Goal: Information Seeking & Learning: Compare options

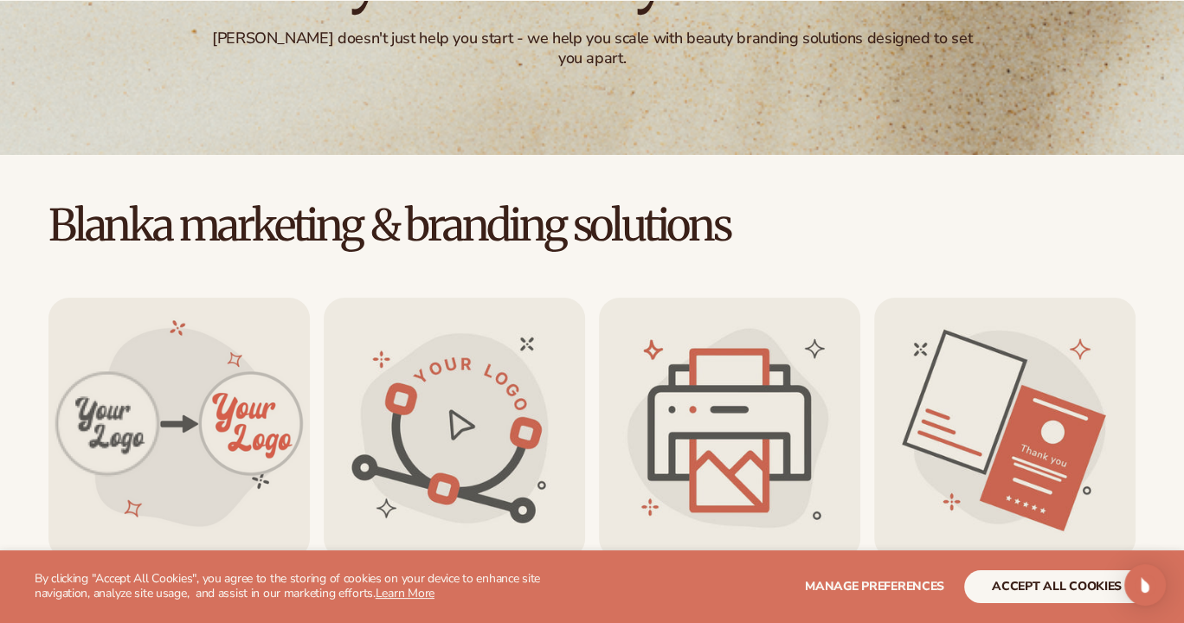
scroll to position [321, 0]
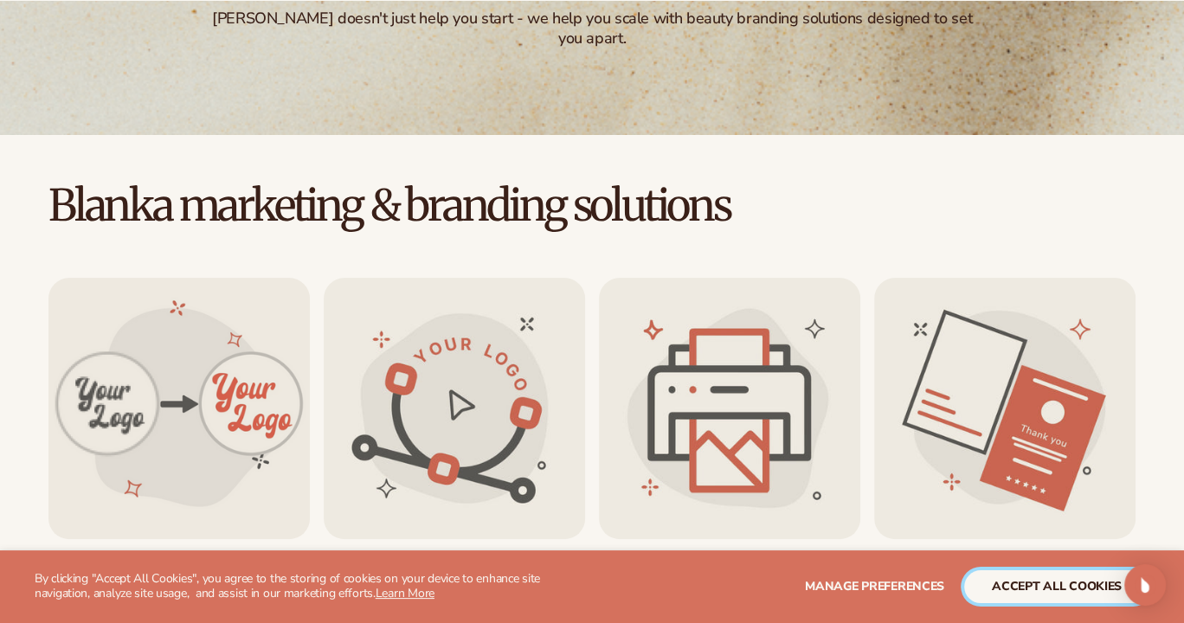
click at [1016, 584] on button "accept all cookies" at bounding box center [1056, 586] width 185 height 33
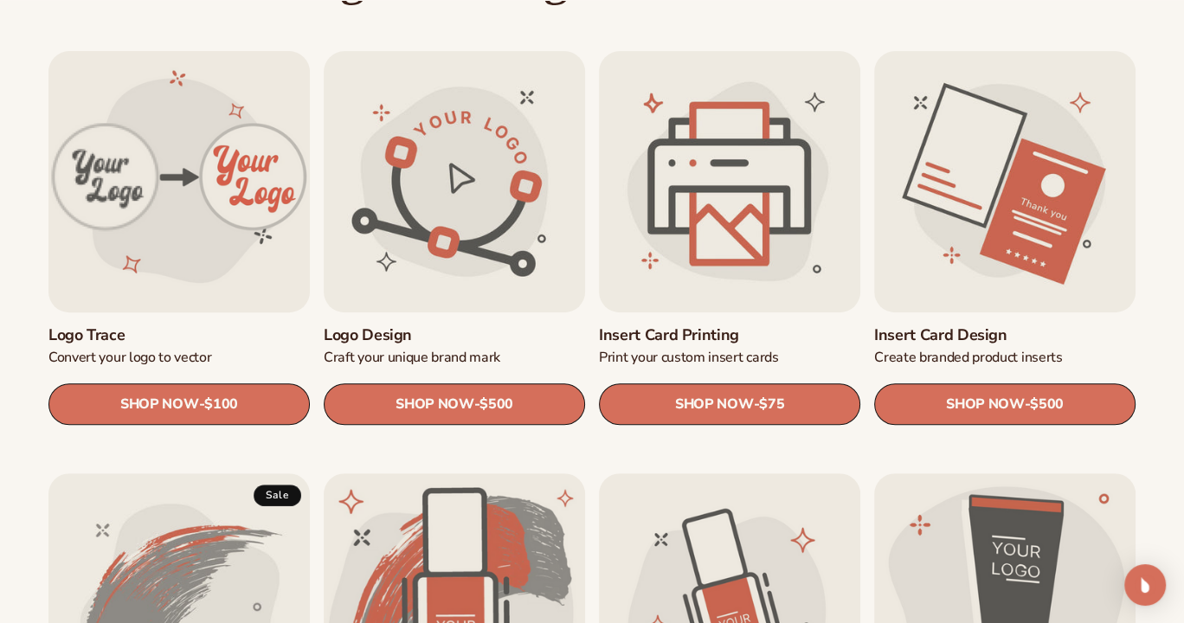
scroll to position [551, 0]
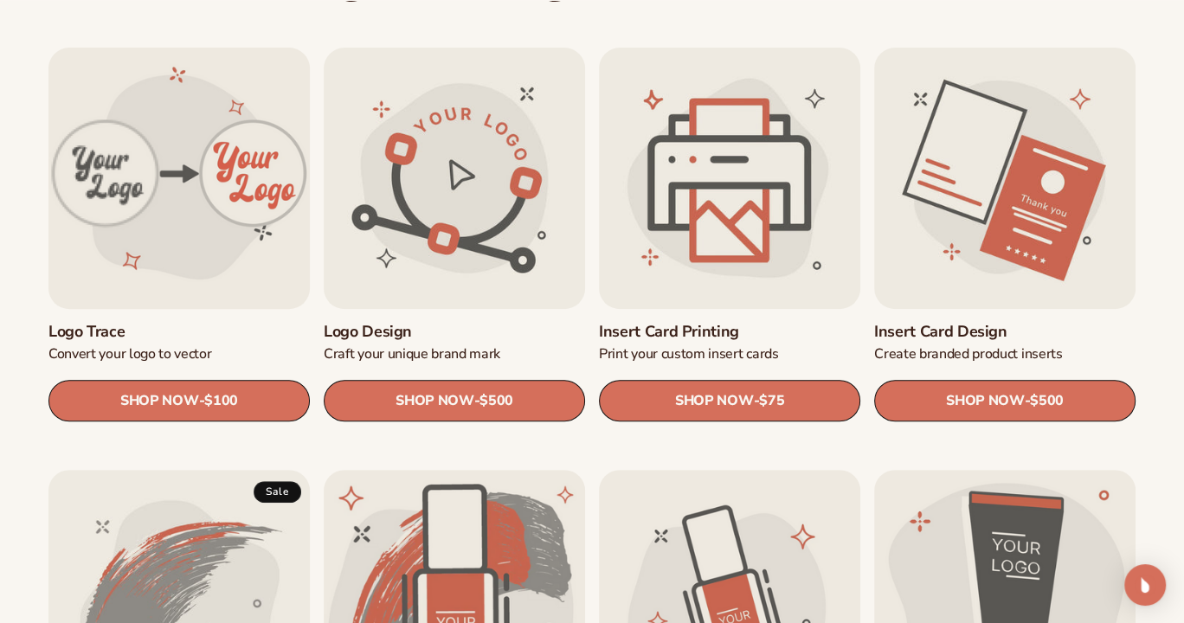
click at [108, 323] on link "Logo trace" at bounding box center [178, 332] width 261 height 19
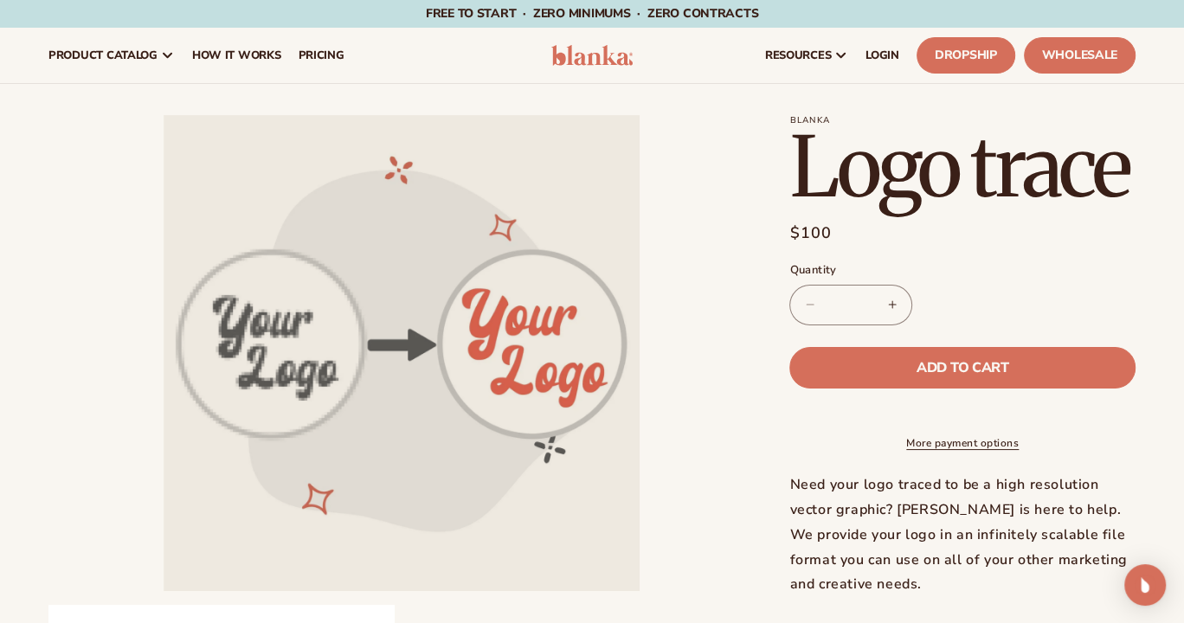
scroll to position [83, 0]
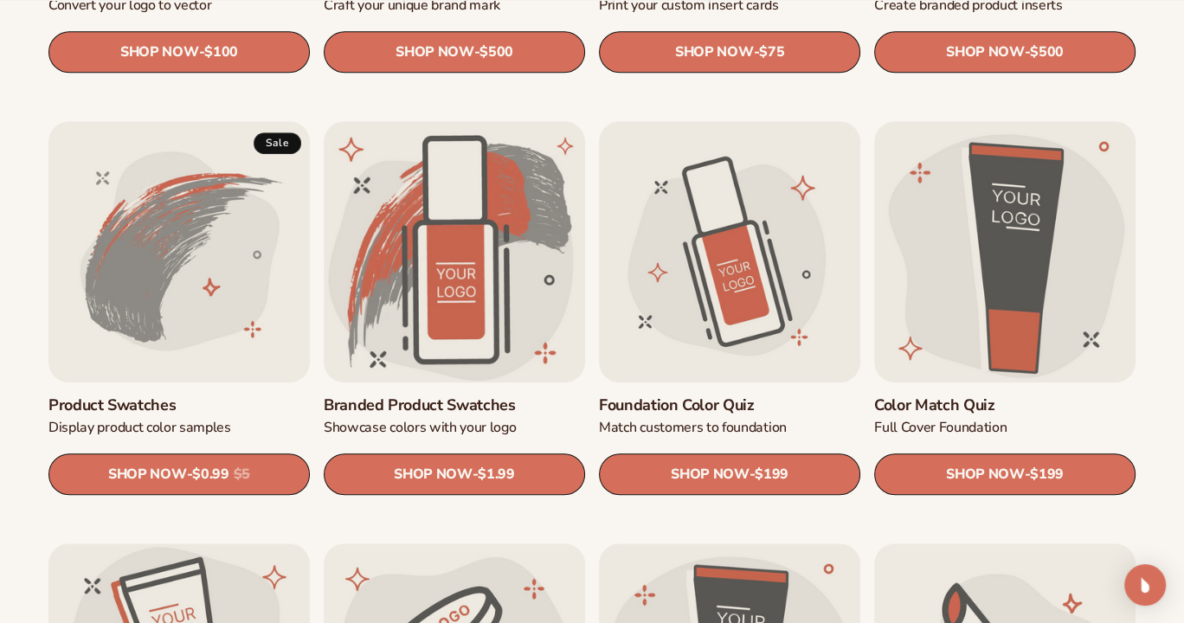
scroll to position [906, 0]
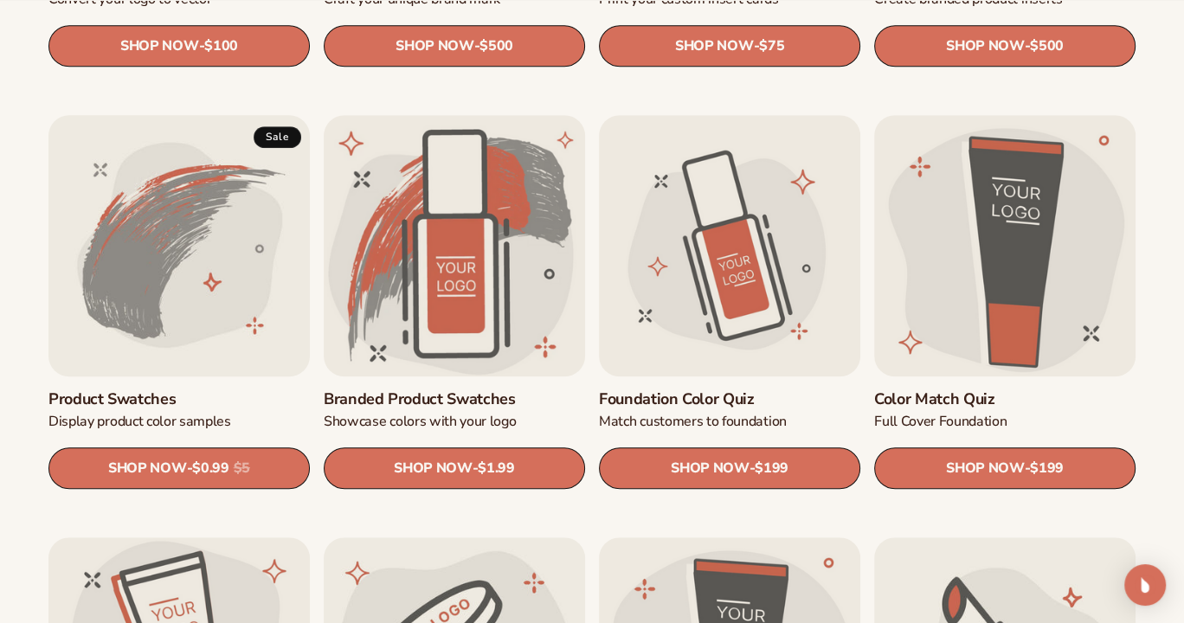
click at [126, 390] on link "Product Swatches" at bounding box center [178, 399] width 261 height 19
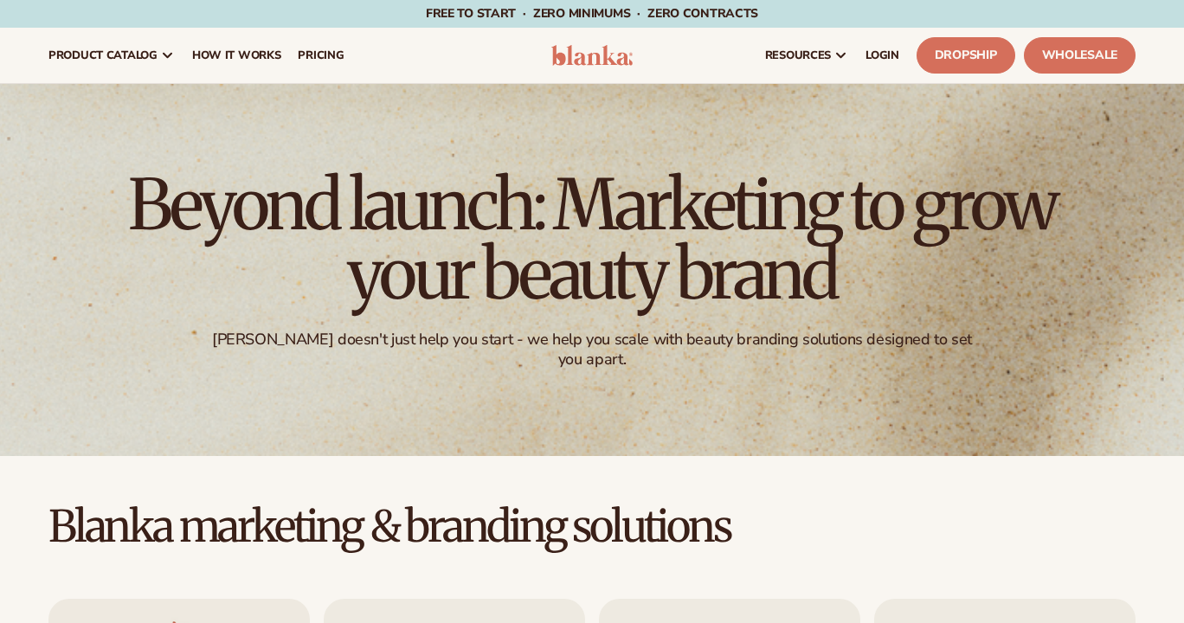
scroll to position [907, 0]
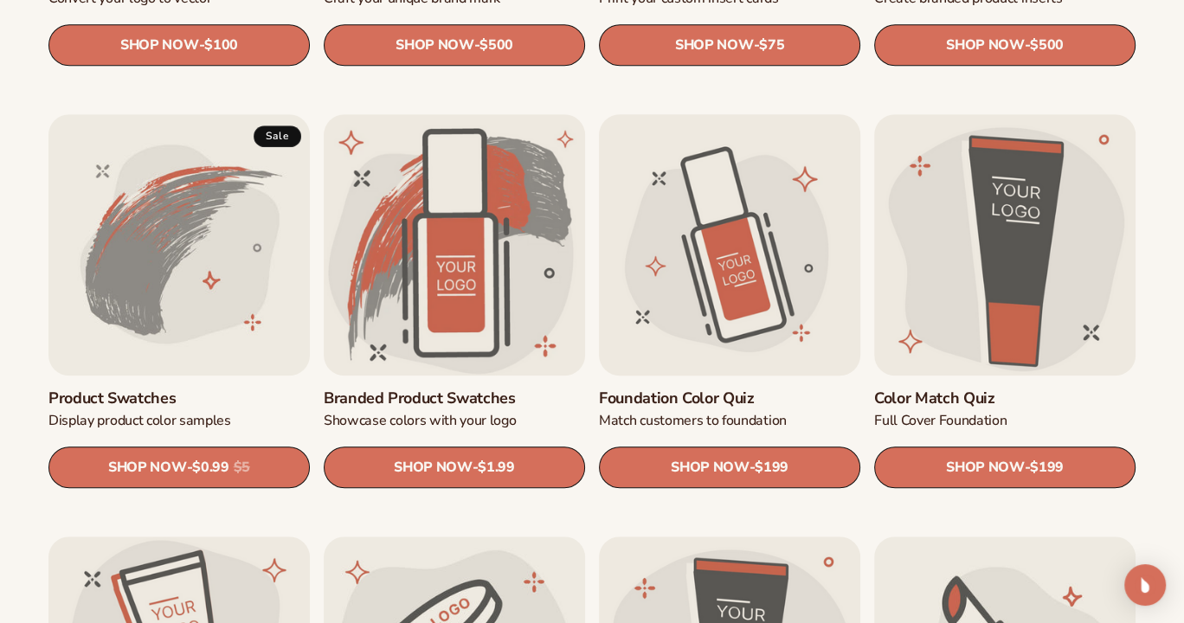
click at [717, 389] on link "Foundation Color Quiz" at bounding box center [729, 398] width 261 height 19
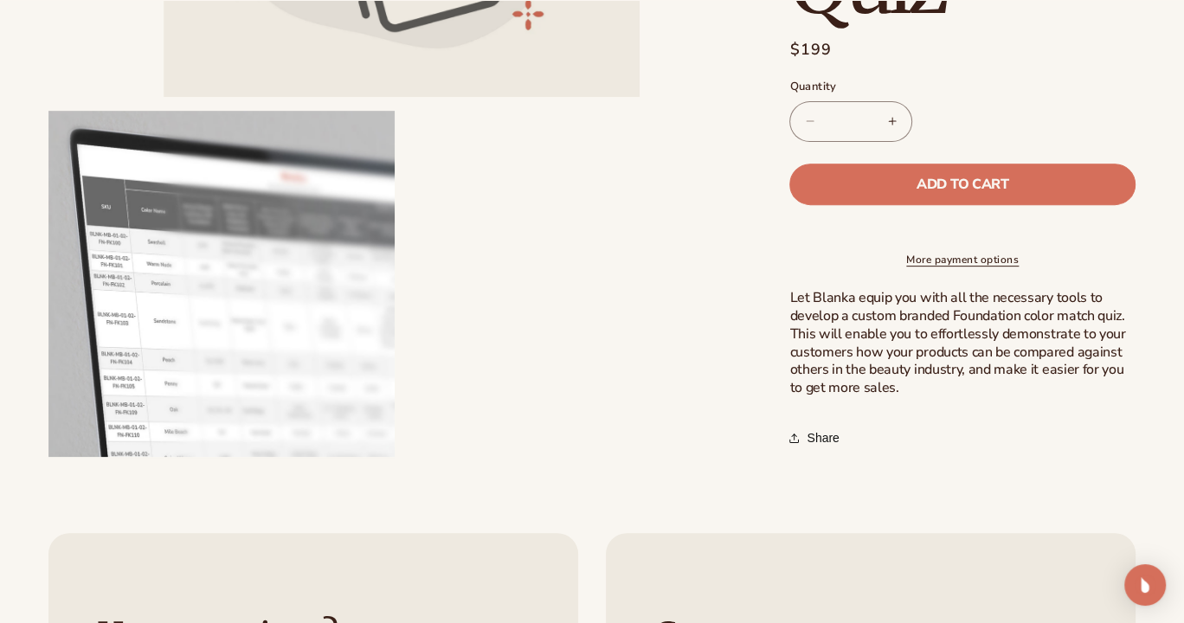
scroll to position [524, 0]
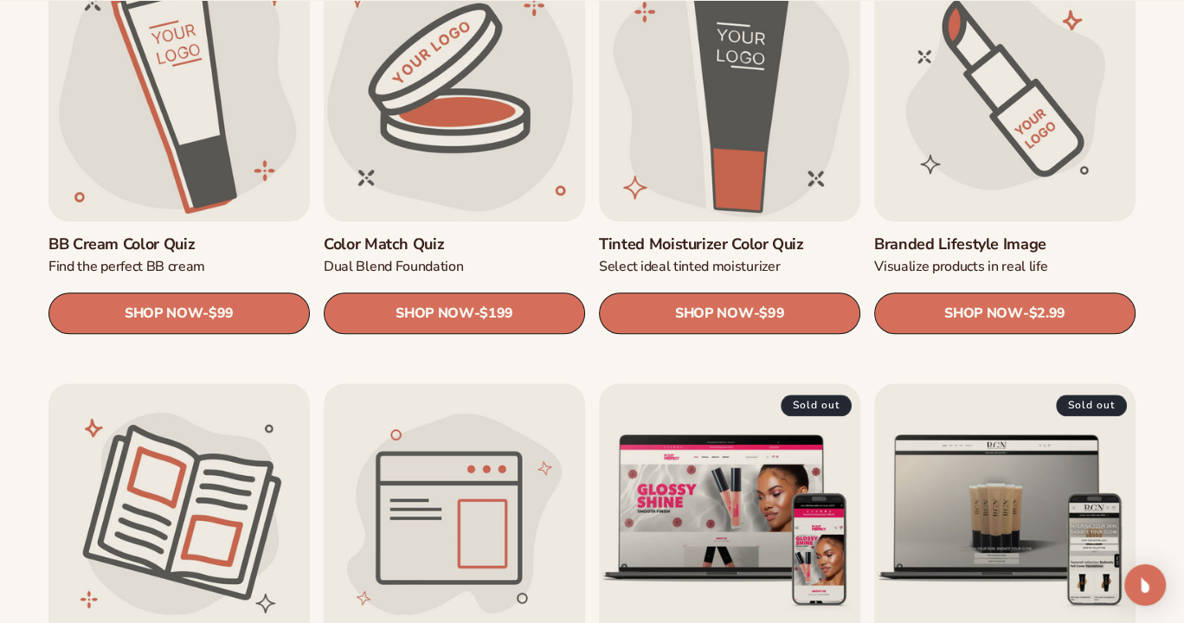
scroll to position [1489, 0]
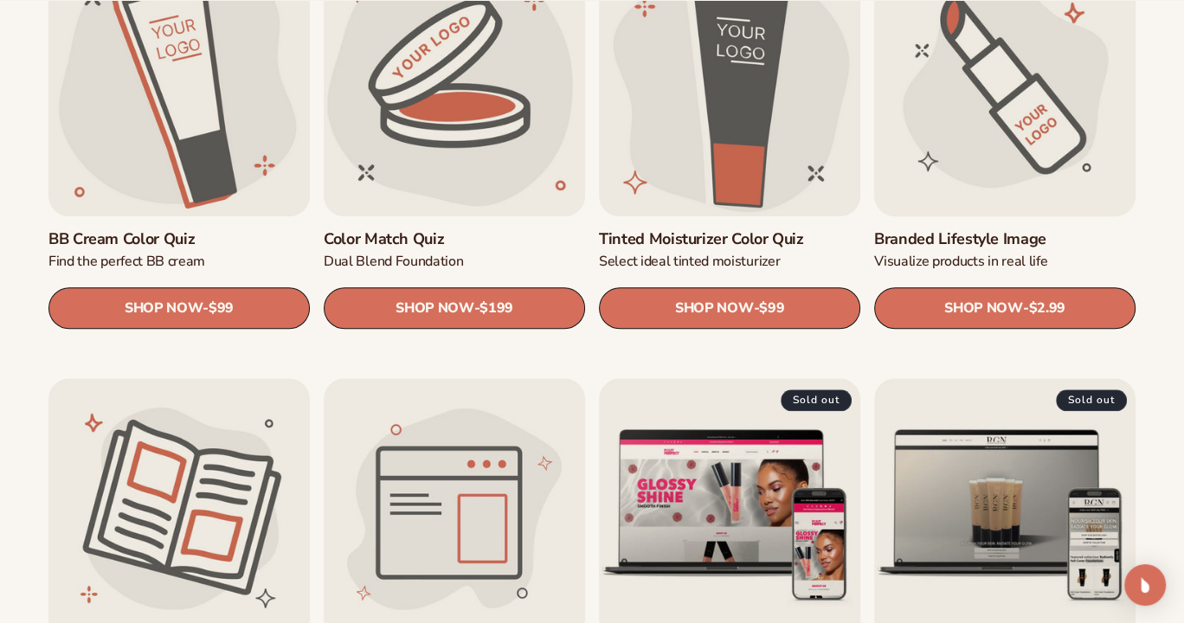
click at [949, 230] on link "Branded Lifestyle Image" at bounding box center [1004, 239] width 261 height 19
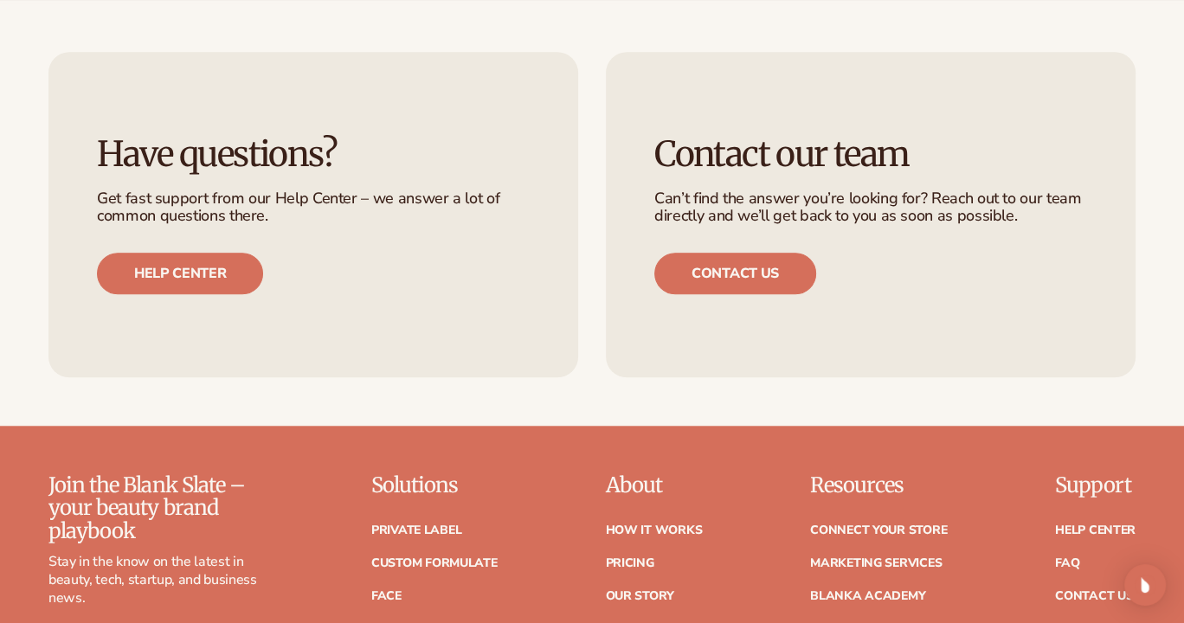
scroll to position [1119, 0]
